Goal: Task Accomplishment & Management: Understand process/instructions

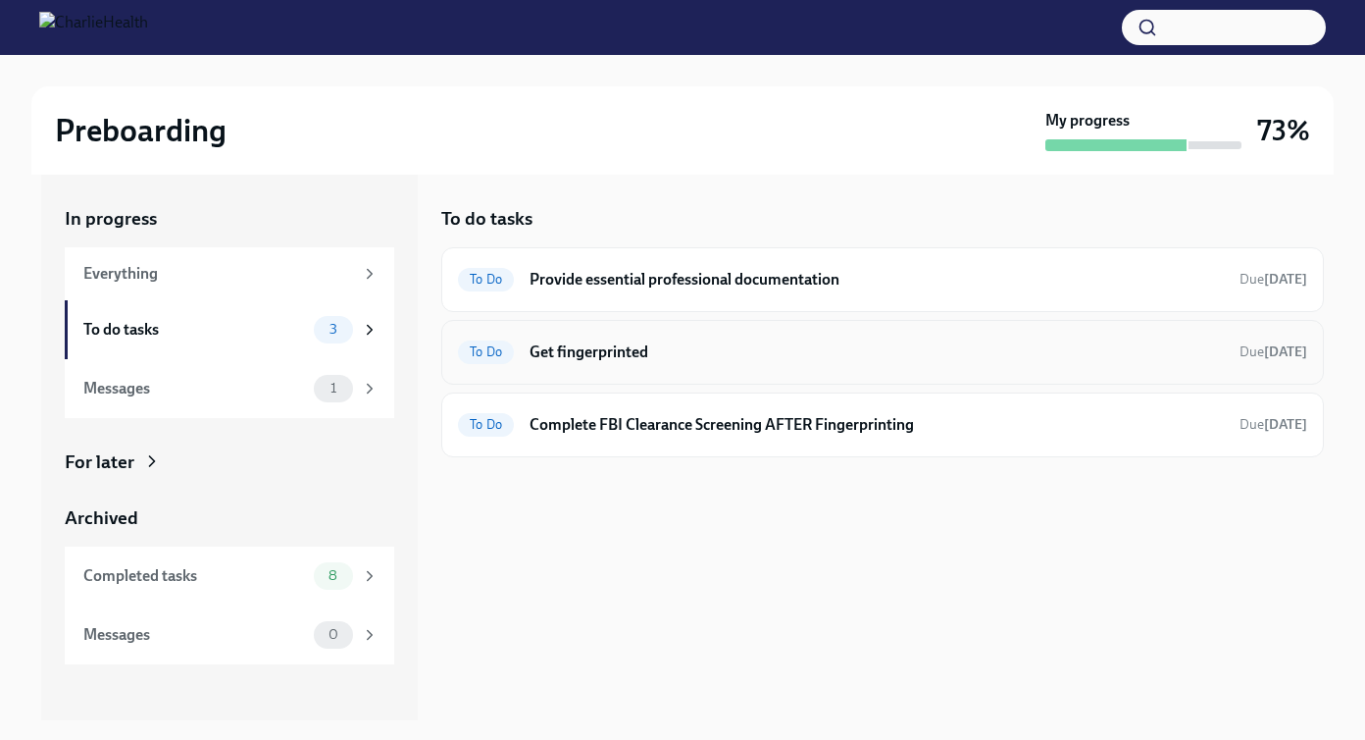
click at [742, 343] on h6 "Get fingerprinted" at bounding box center [877, 352] width 694 height 22
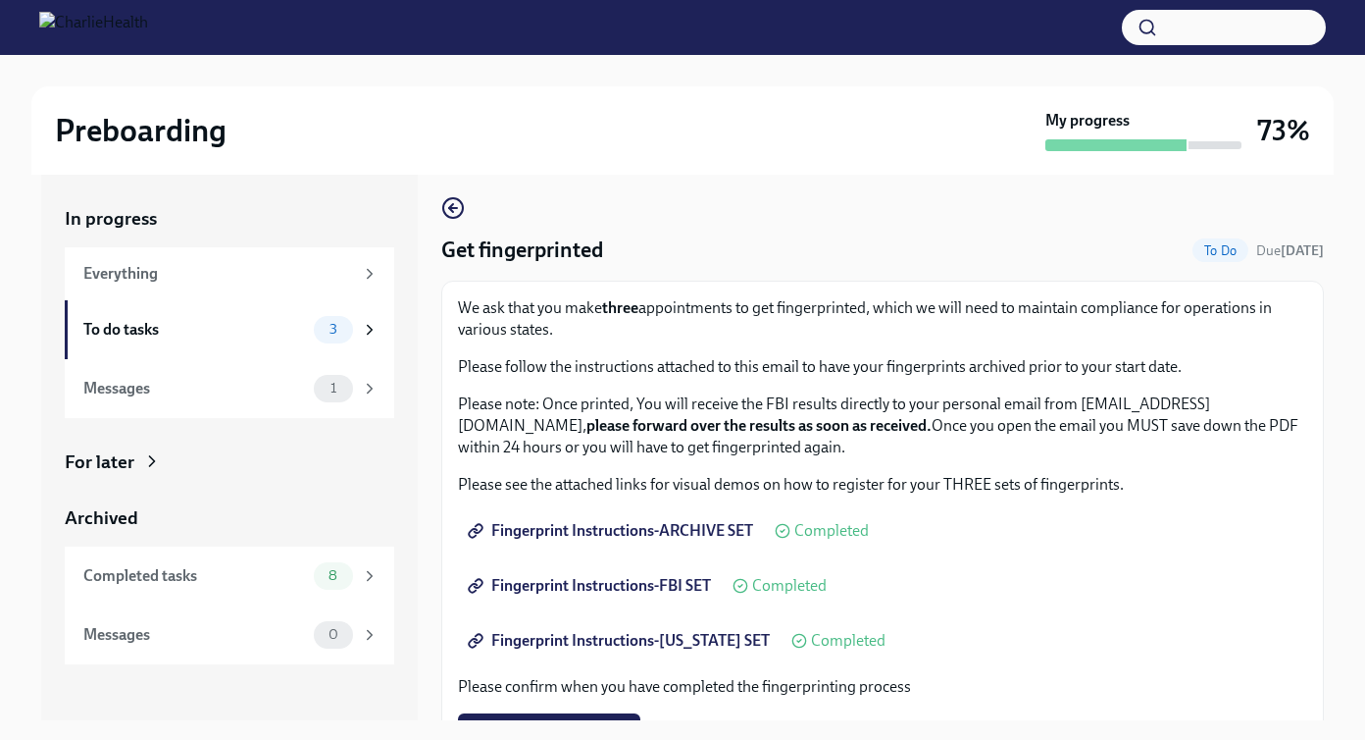
scroll to position [20, 0]
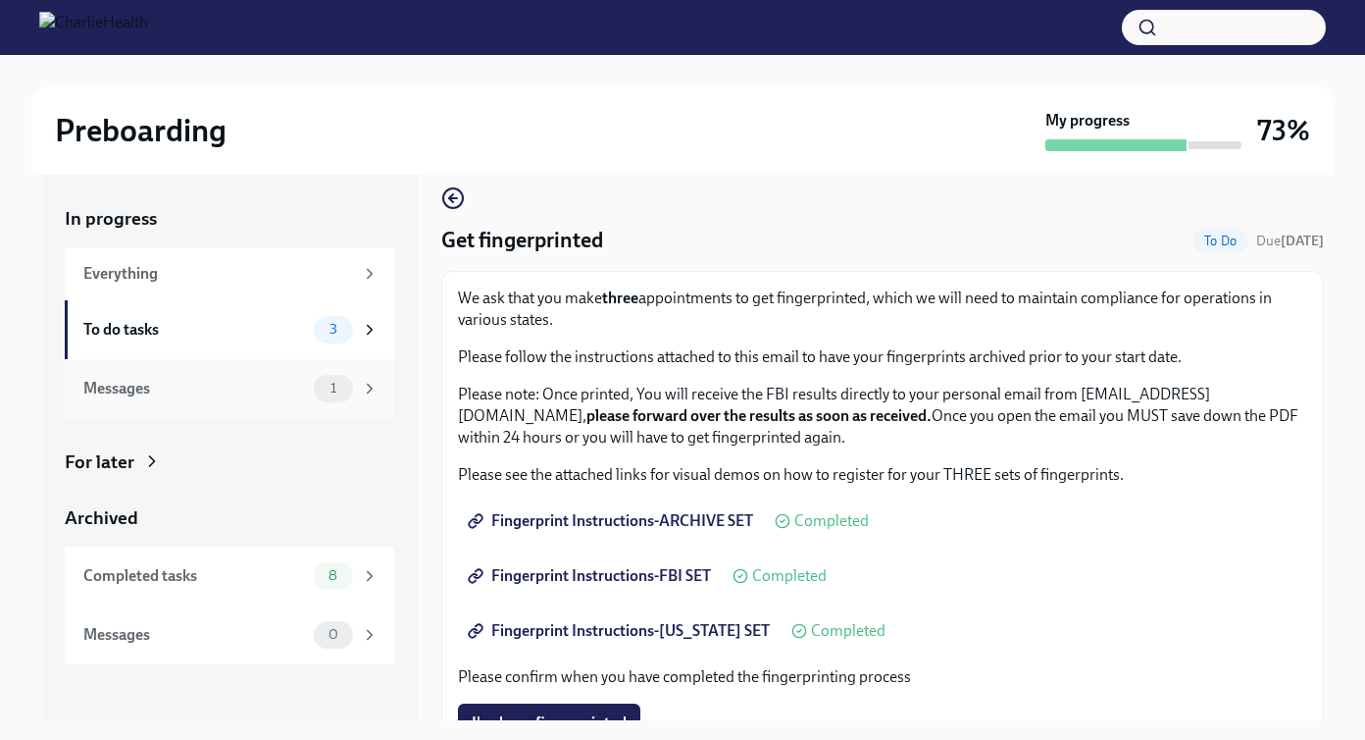
click at [344, 385] on span "1" at bounding box center [333, 388] width 29 height 15
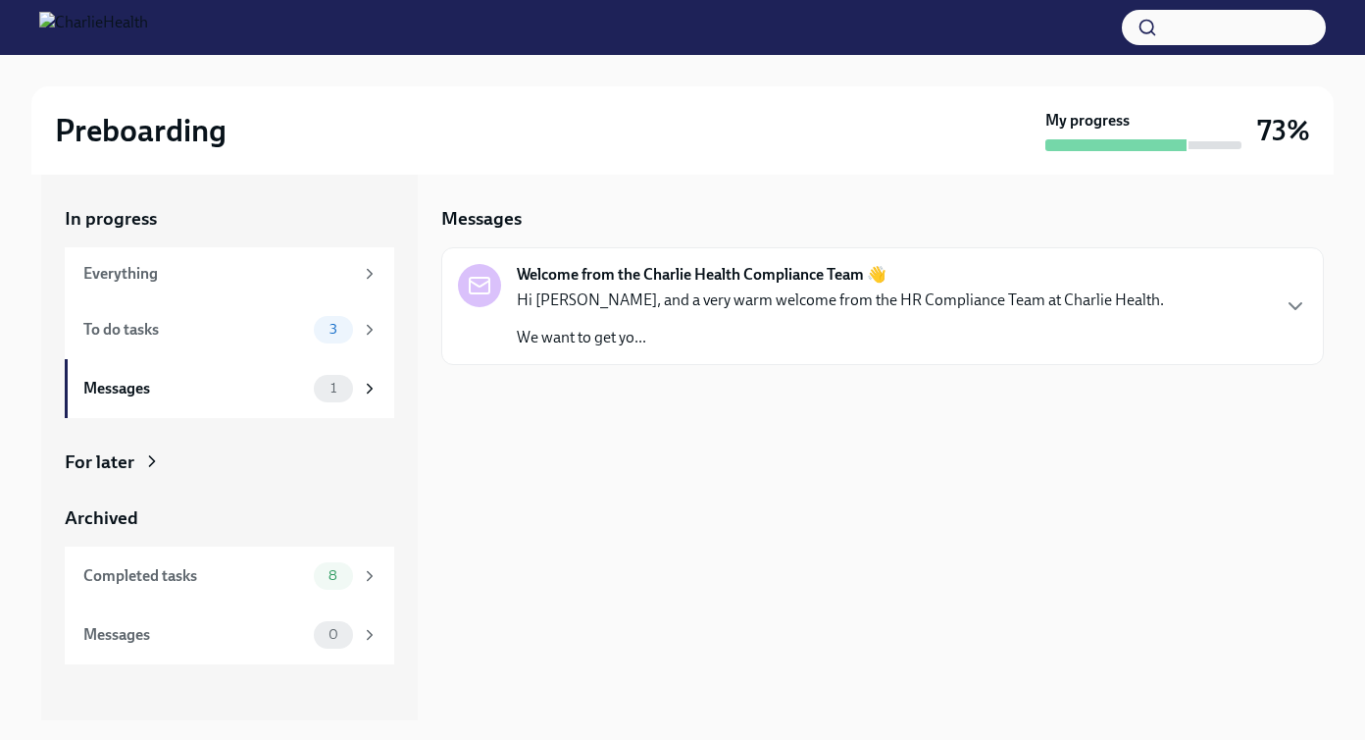
click at [648, 307] on p "Hi [PERSON_NAME], and a very warm welcome from the HR Compliance Team at Charli…" at bounding box center [840, 300] width 647 height 22
